Goal: Task Accomplishment & Management: Manage account settings

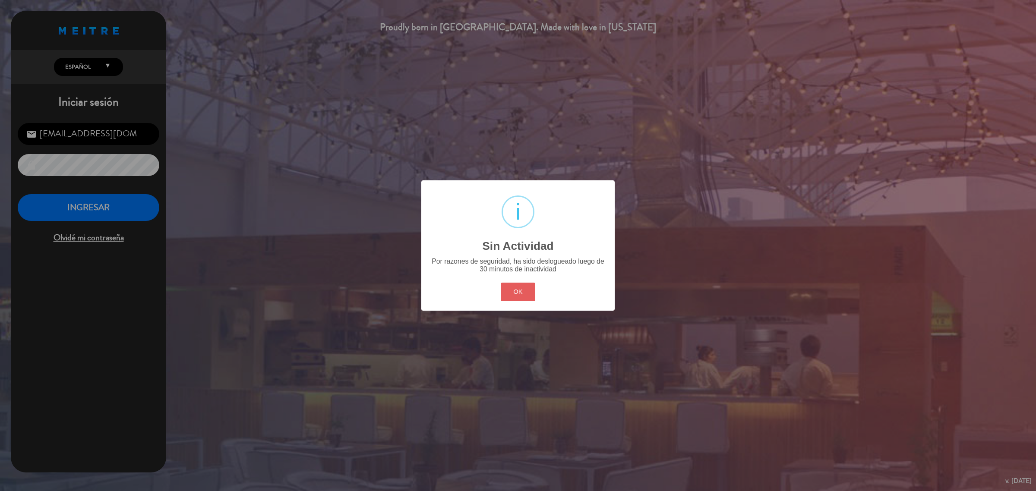
click at [517, 288] on button "OK" at bounding box center [518, 292] width 35 height 19
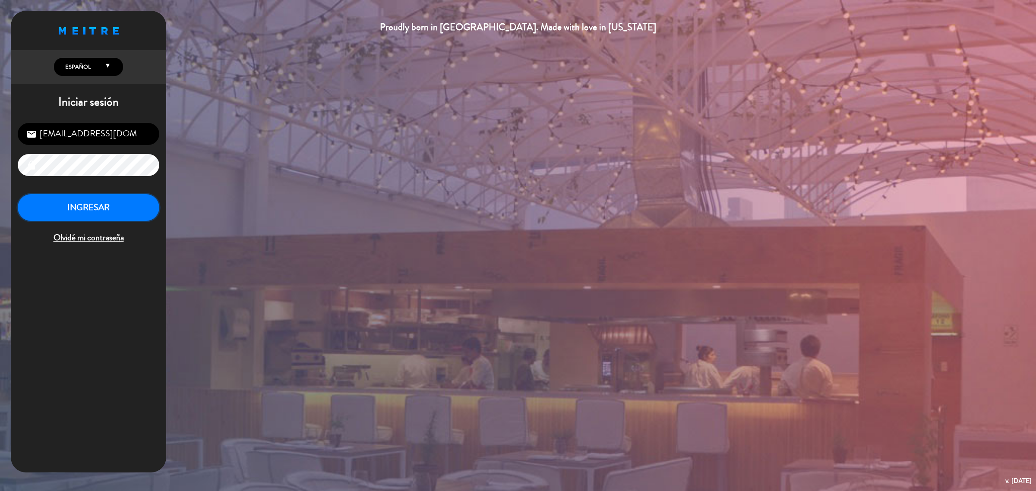
click at [61, 208] on button "INGRESAR" at bounding box center [89, 207] width 142 height 27
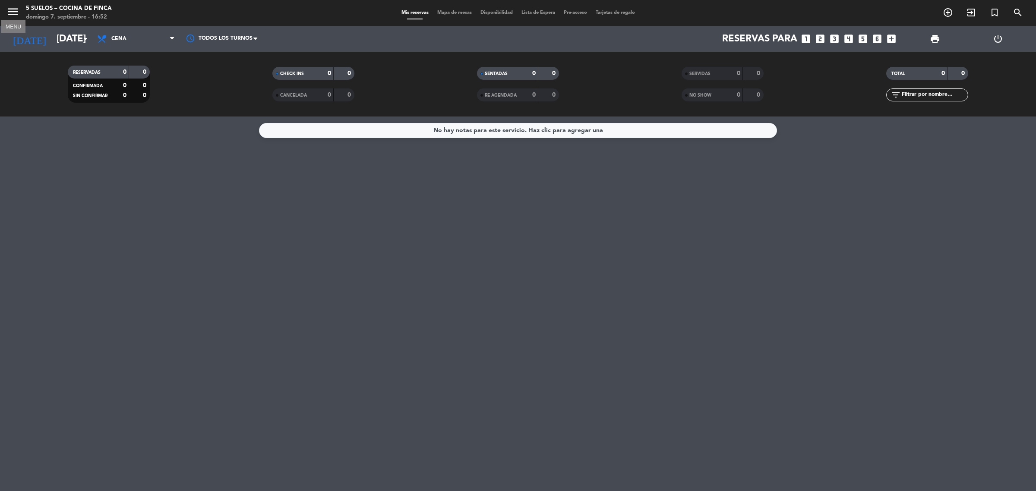
click at [10, 15] on icon "menu" at bounding box center [12, 11] width 13 height 13
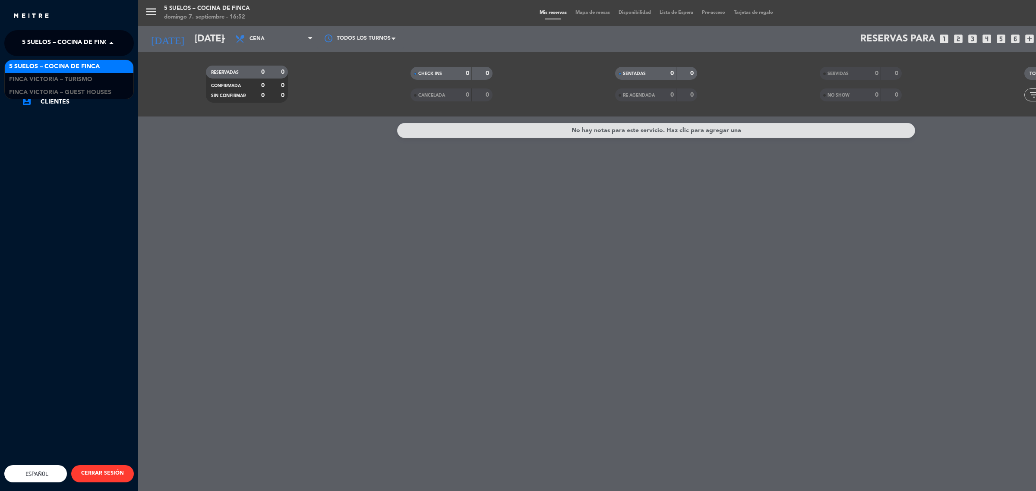
click at [67, 45] on span "5 SUELOS – COCINA DE FINCA" at bounding box center [67, 43] width 91 height 18
click at [85, 78] on span "FINCA VICTORIA – TURISMO" at bounding box center [50, 80] width 83 height 10
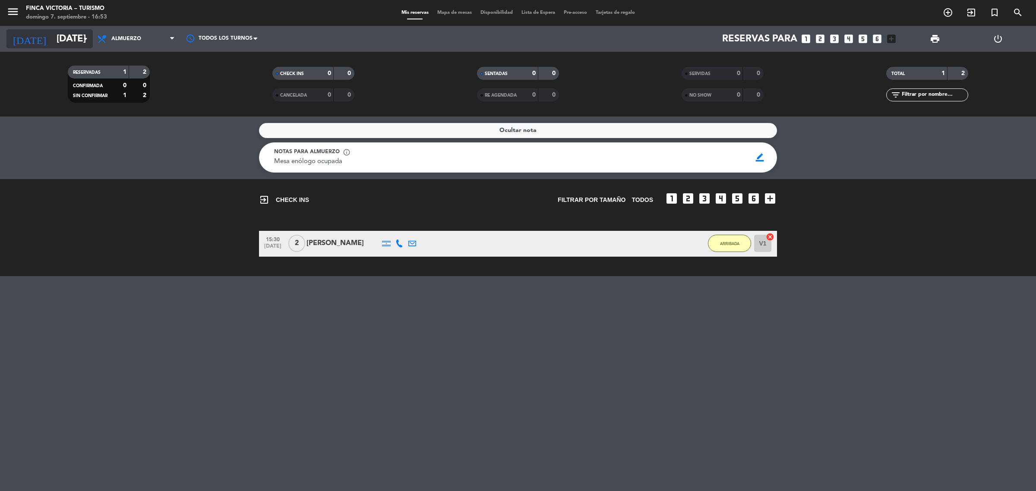
click at [52, 35] on input "[DATE]" at bounding box center [112, 38] width 120 height 19
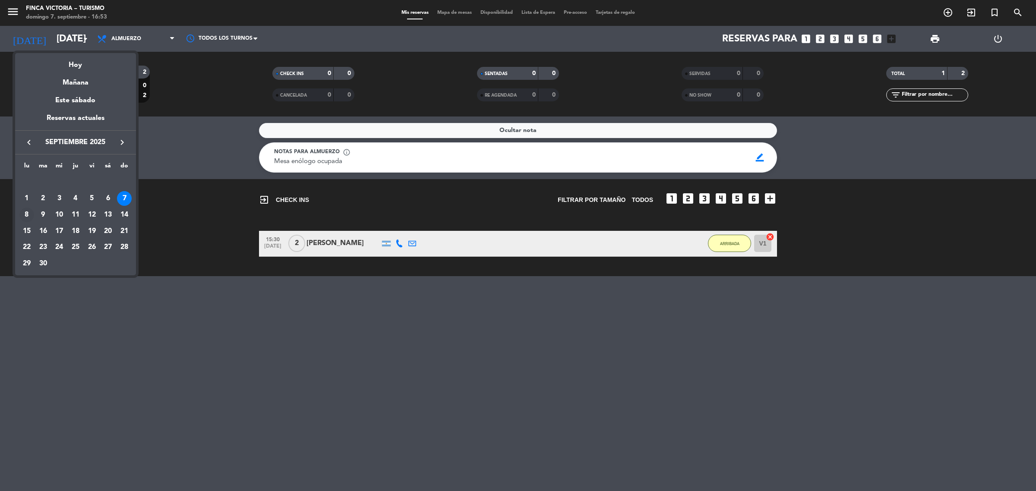
click at [24, 216] on div "8" at bounding box center [26, 215] width 15 height 15
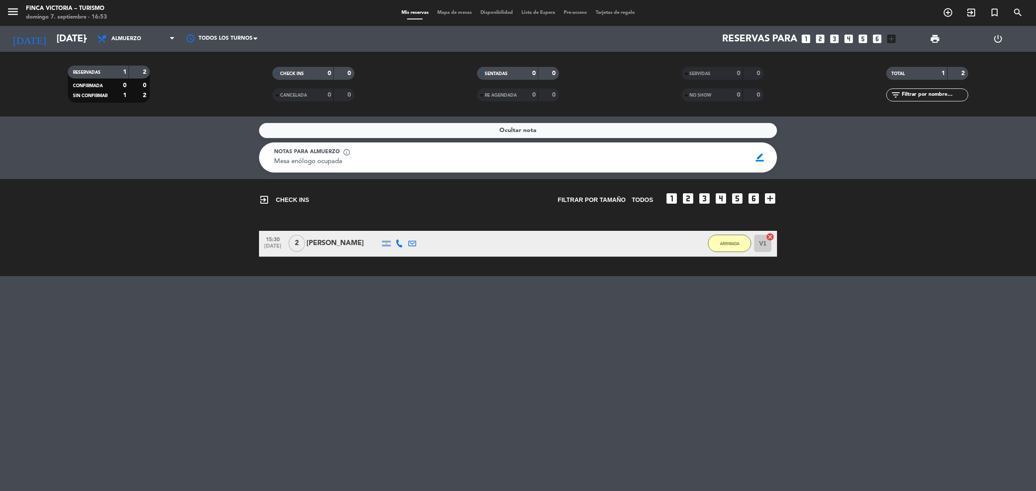
type input "[DATE]"
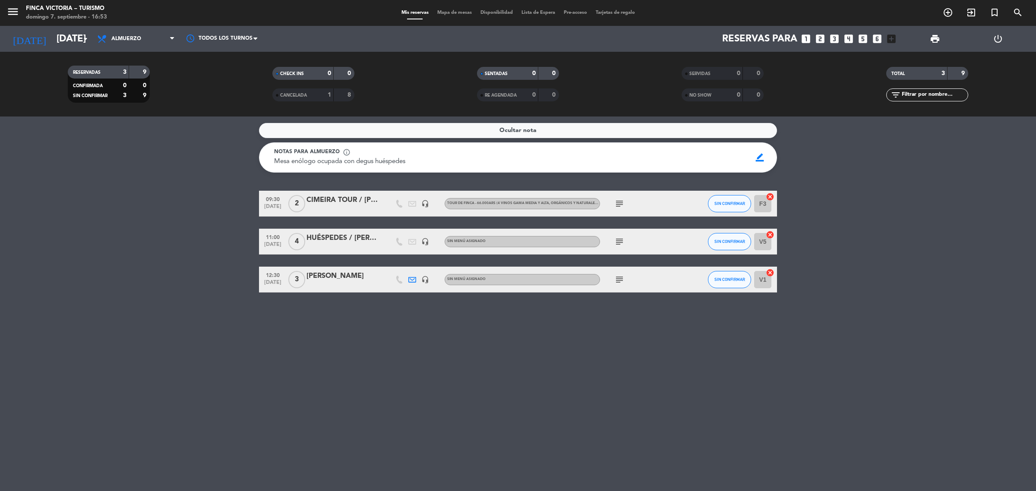
click at [622, 280] on icon "subject" at bounding box center [619, 280] width 10 height 10
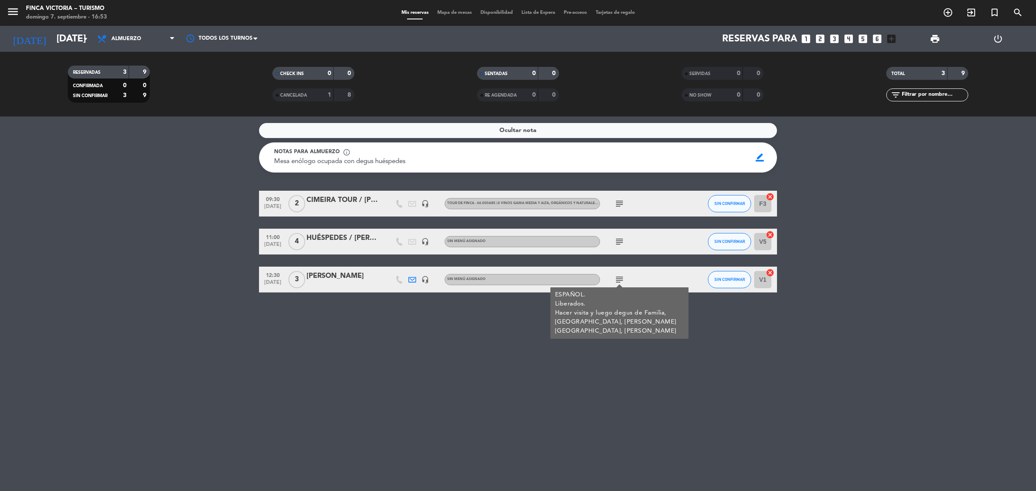
click at [622, 279] on icon "subject" at bounding box center [619, 280] width 10 height 10
